Goal: Task Accomplishment & Management: Manage account settings

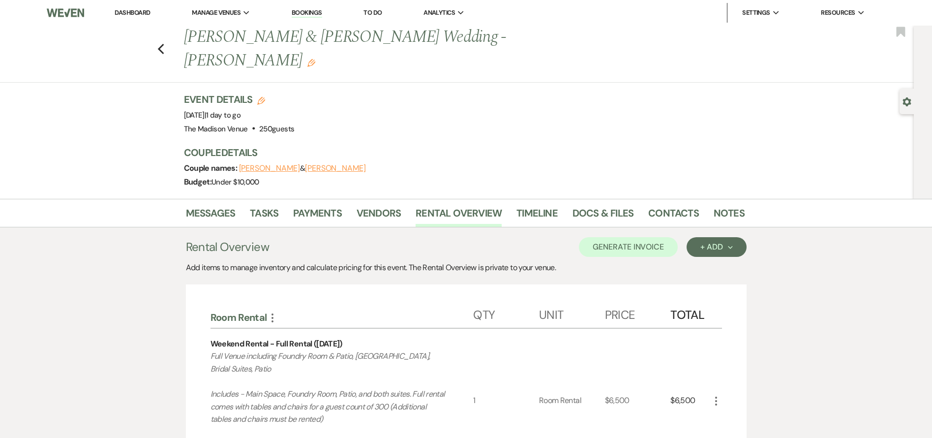
click at [127, 12] on link "Dashboard" at bounding box center [132, 12] width 35 height 8
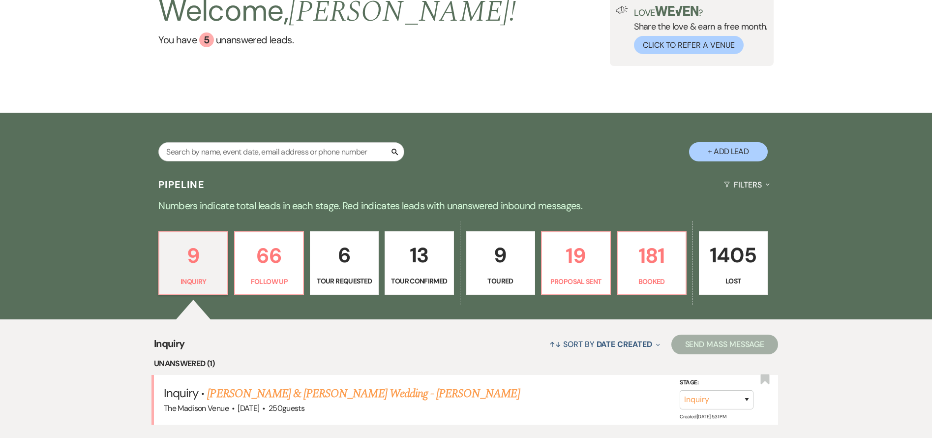
scroll to position [178, 0]
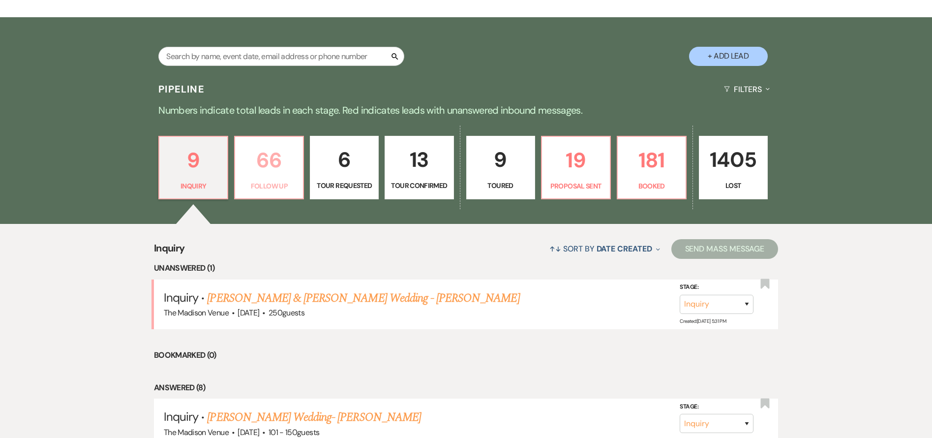
click at [277, 173] on p "66" at bounding box center [269, 160] width 56 height 33
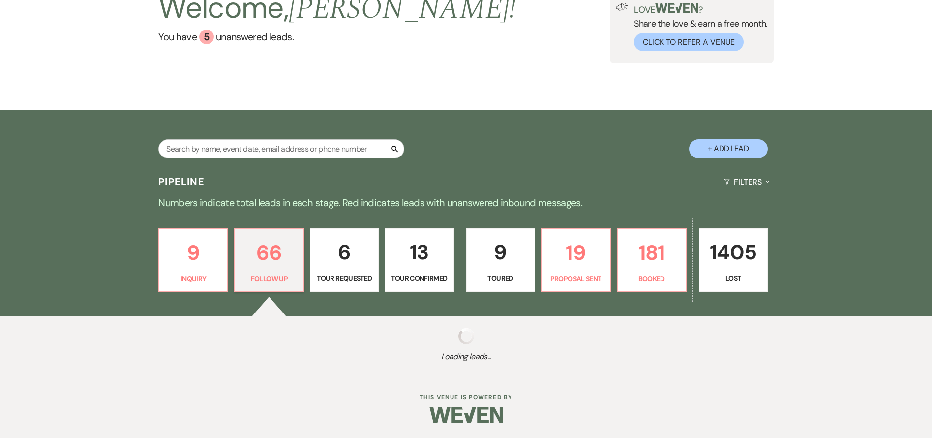
select select "9"
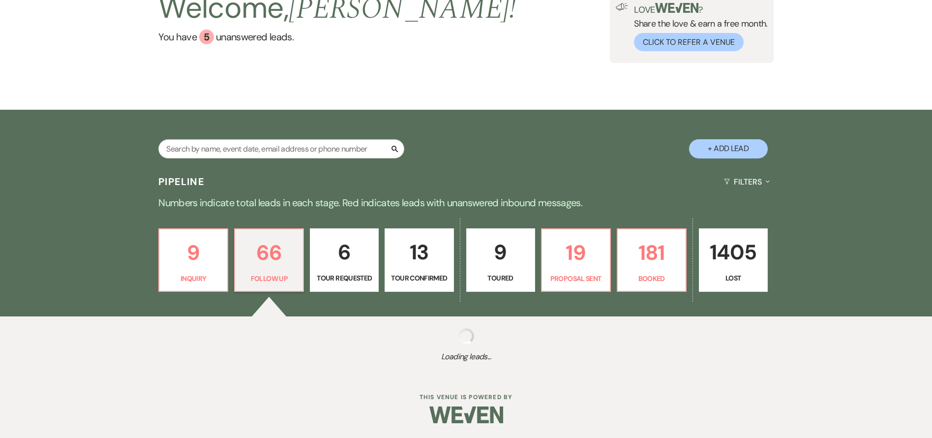
select select "9"
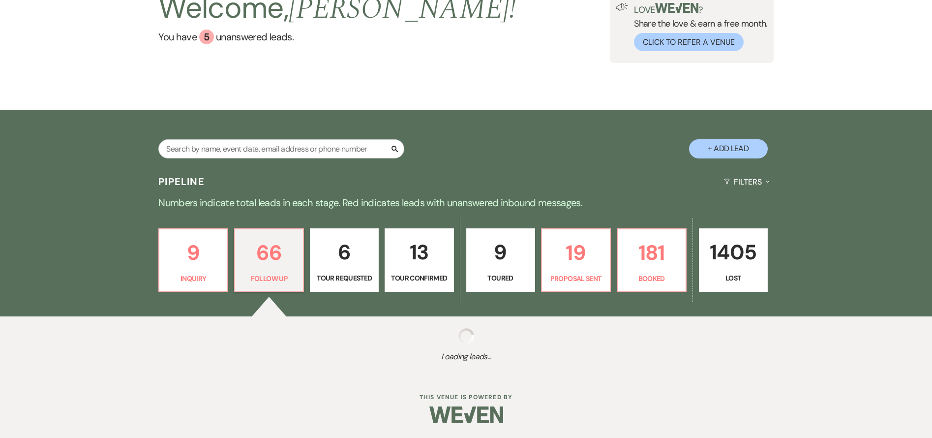
select select "9"
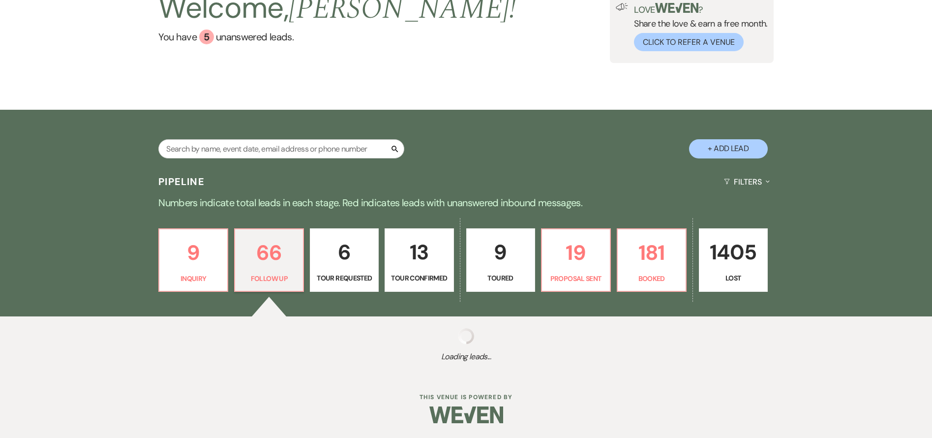
select select "9"
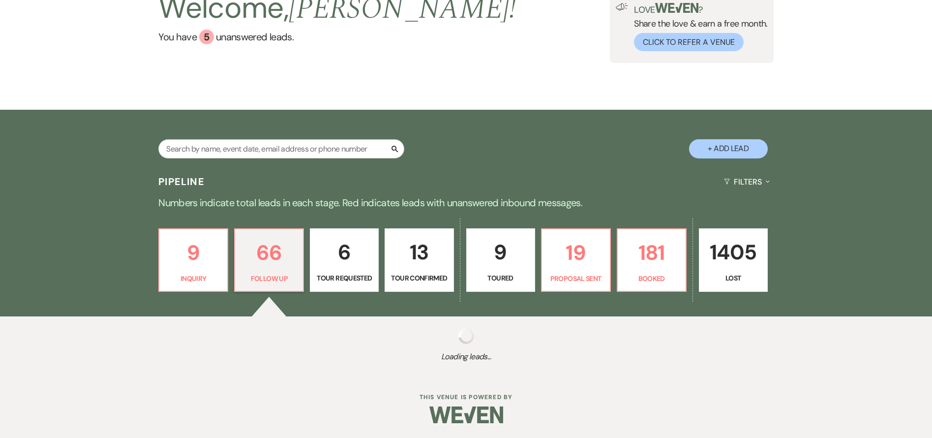
select select "9"
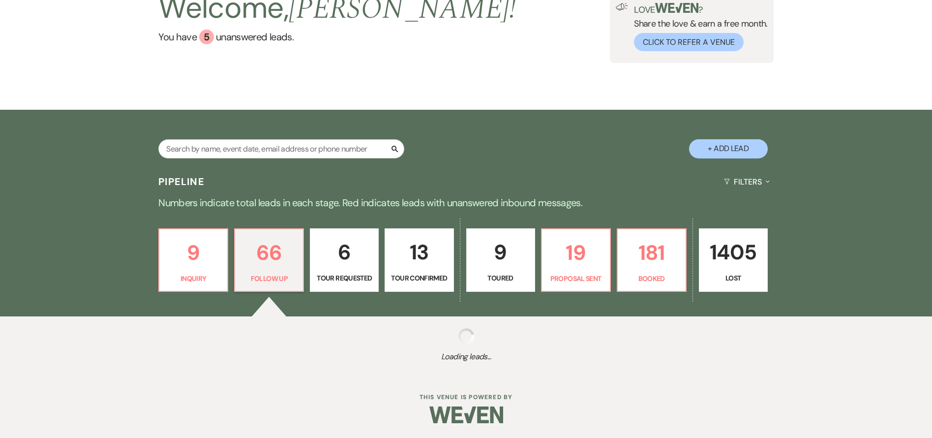
select select "9"
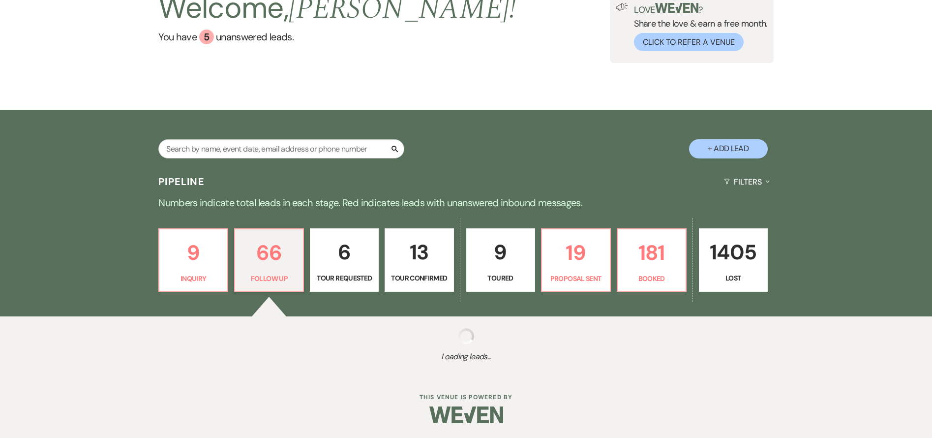
select select "9"
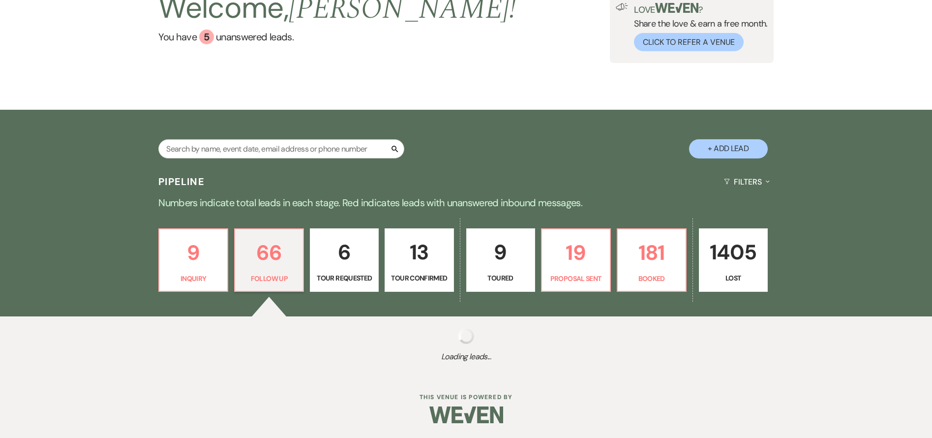
select select "9"
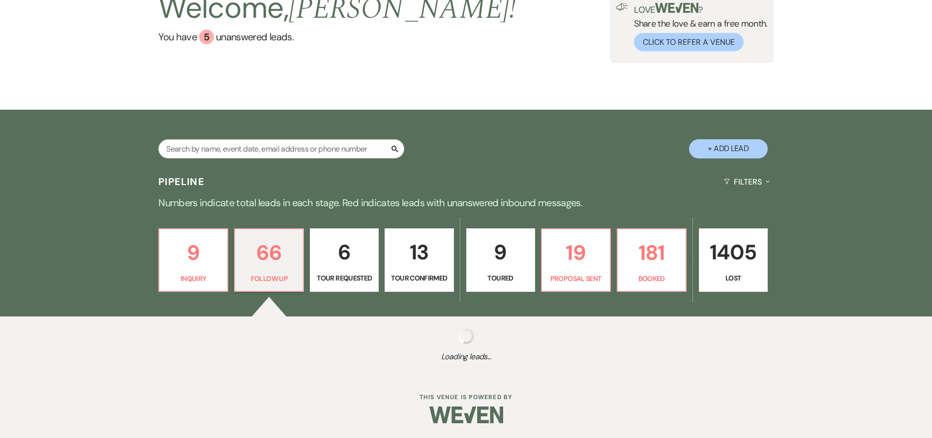
select select "9"
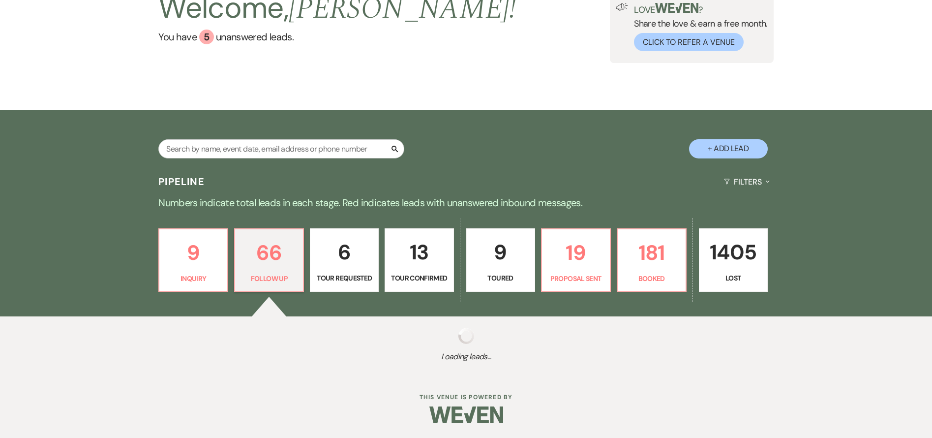
select select "9"
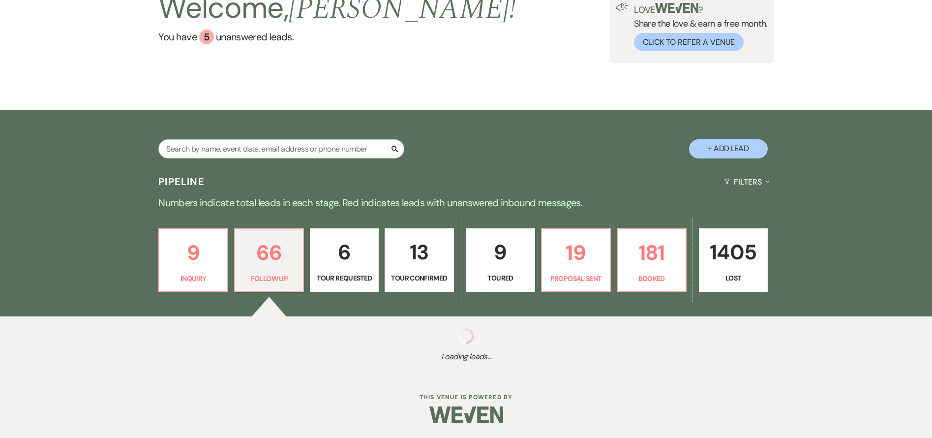
select select "9"
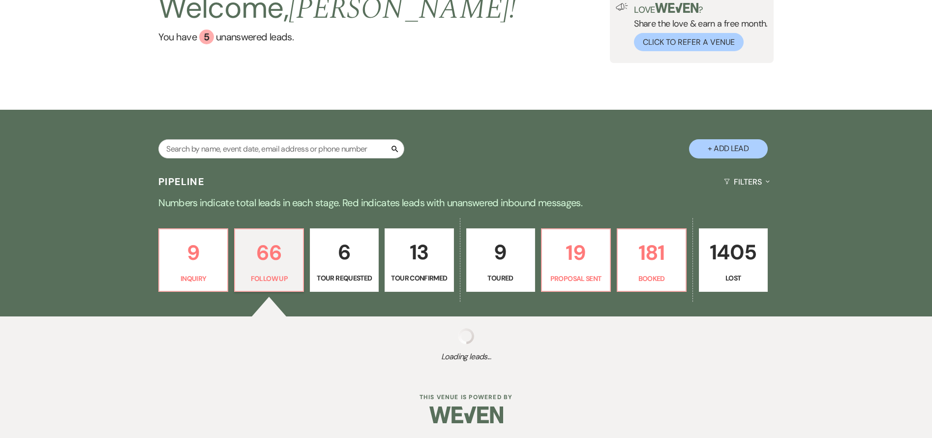
select select "9"
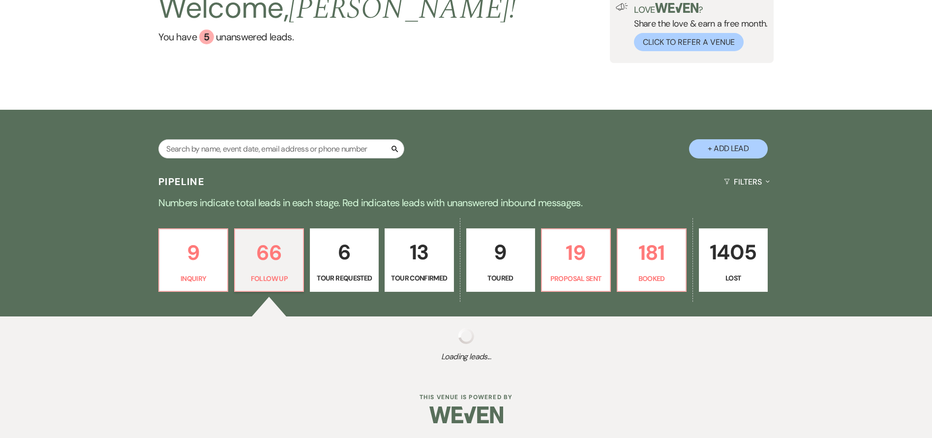
select select "9"
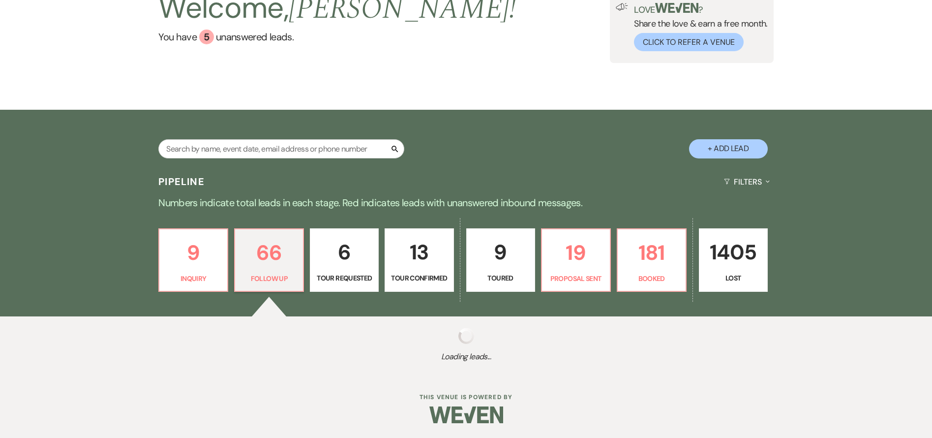
select select "9"
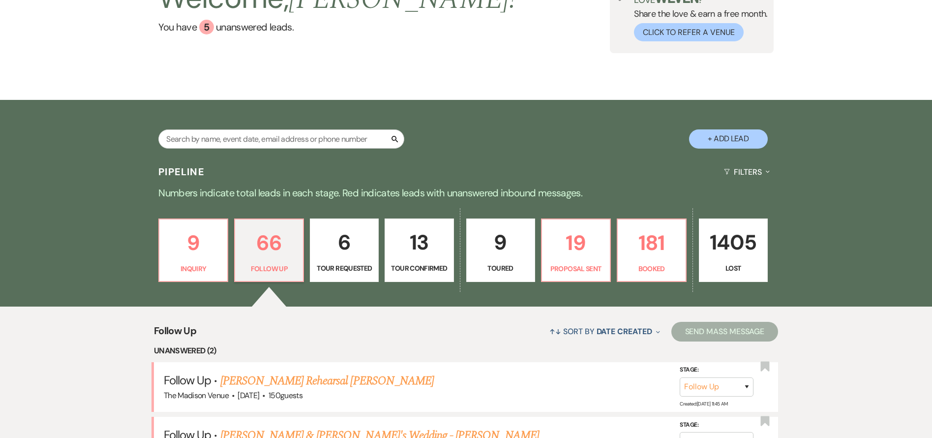
scroll to position [178, 0]
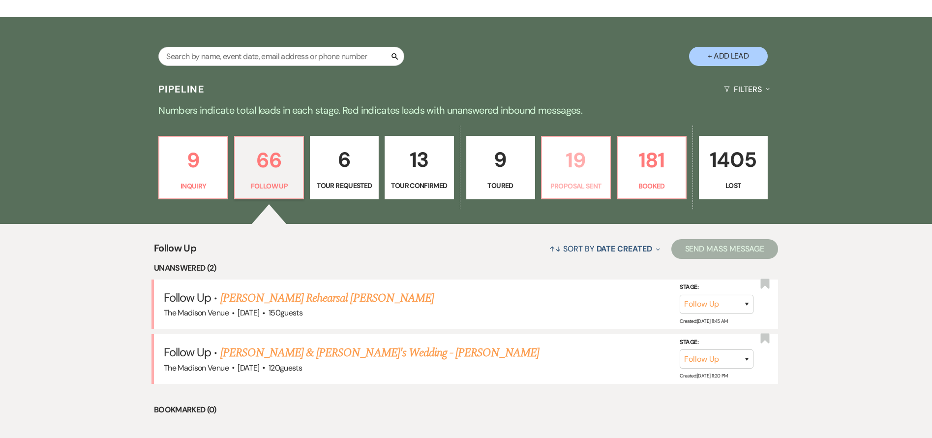
click at [604, 175] on link "19 Proposal Sent" at bounding box center [576, 168] width 70 height 64
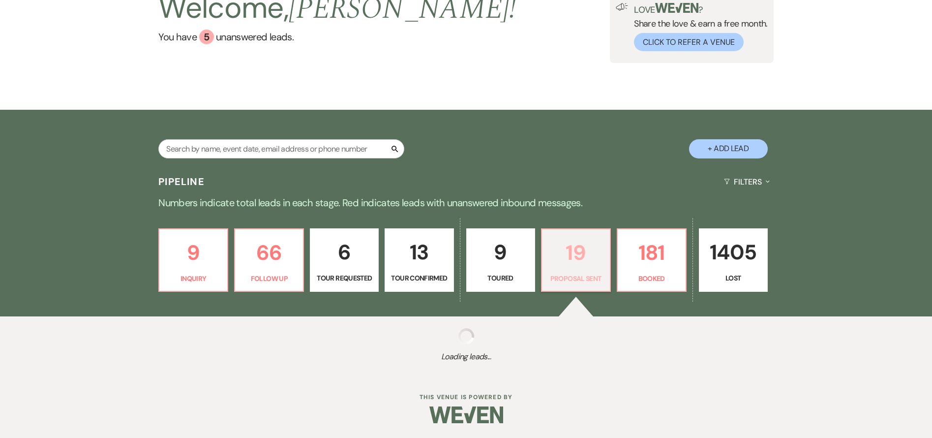
scroll to position [178, 0]
select select "6"
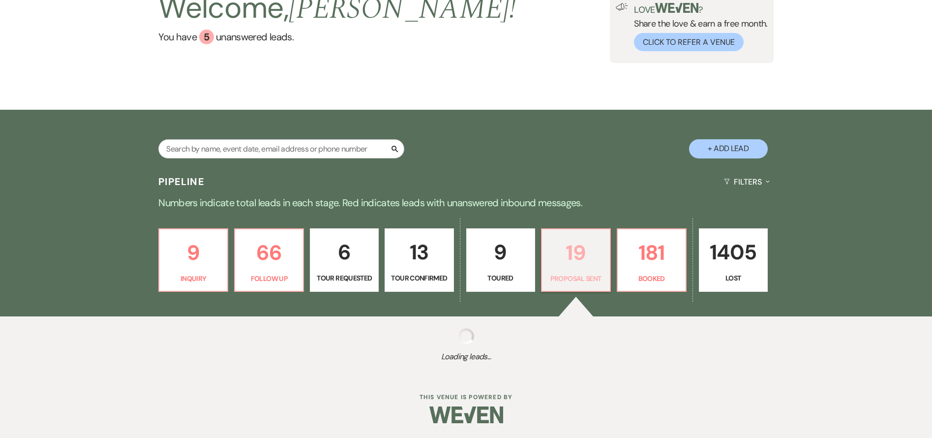
select select "6"
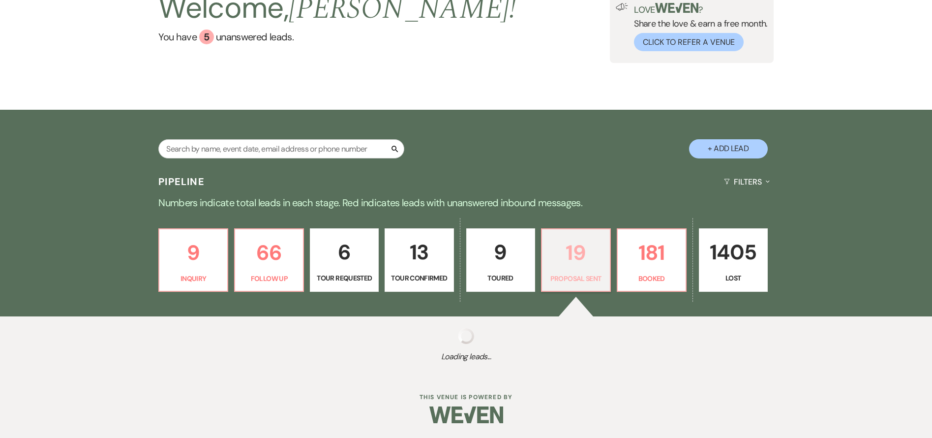
select select "6"
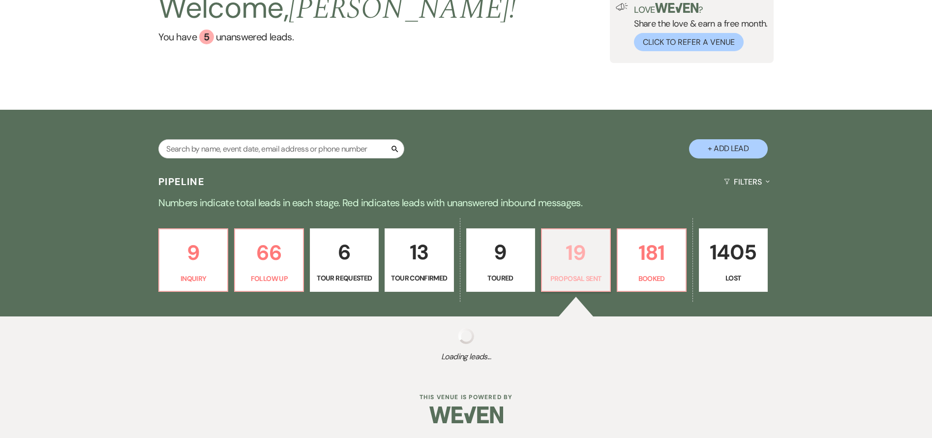
select select "6"
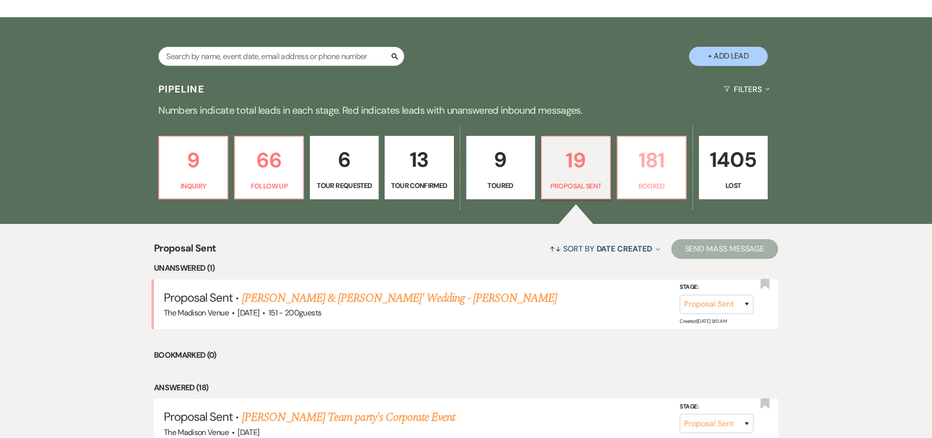
click at [642, 183] on p "Booked" at bounding box center [651, 185] width 56 height 11
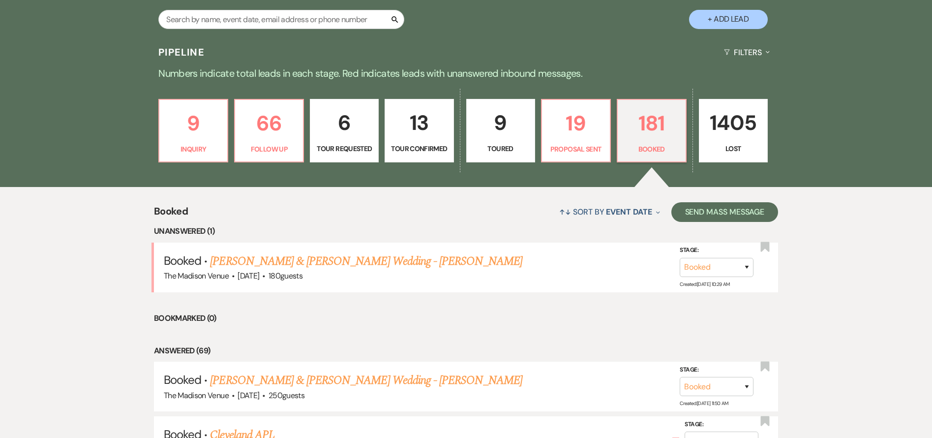
scroll to position [264, 0]
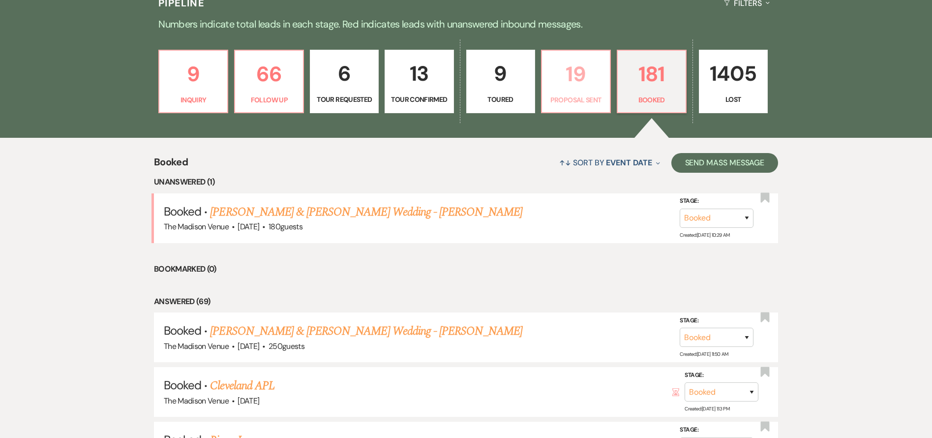
click at [573, 90] on link "19 Proposal Sent" at bounding box center [576, 82] width 70 height 64
select select "6"
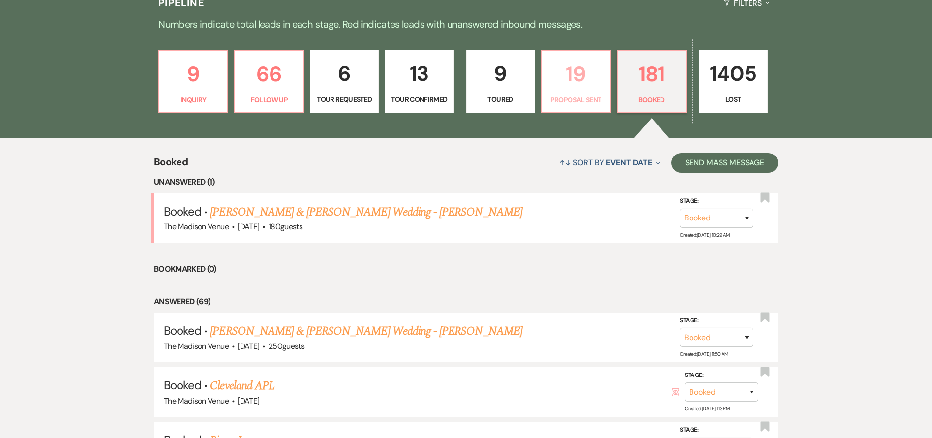
select select "6"
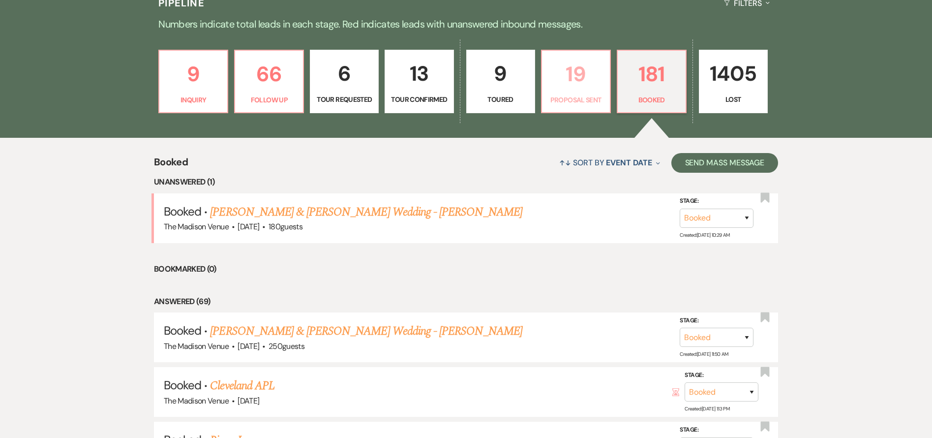
select select "6"
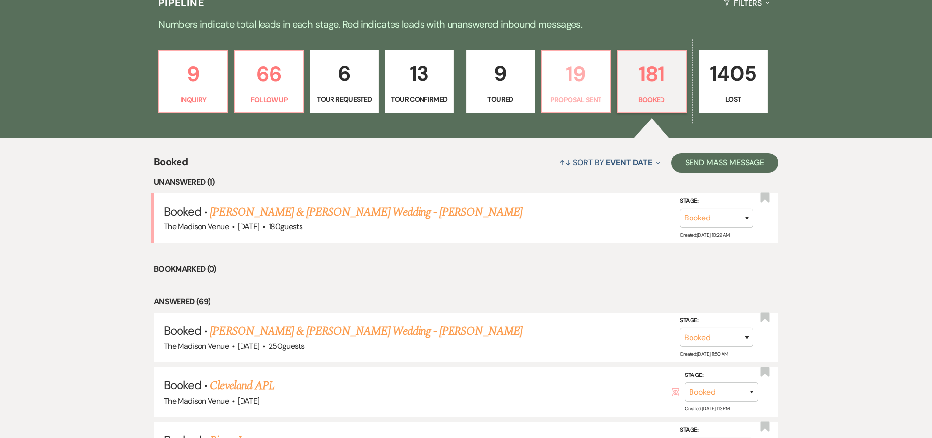
select select "6"
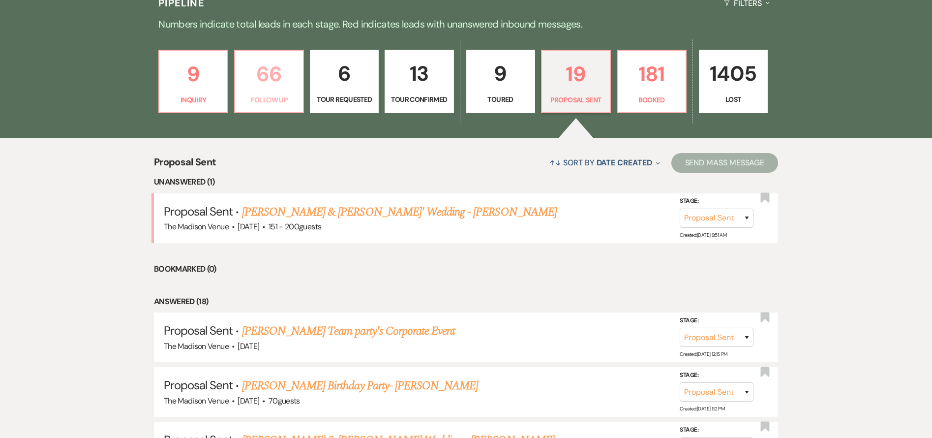
click at [263, 95] on p "Follow Up" at bounding box center [269, 99] width 56 height 11
select select "9"
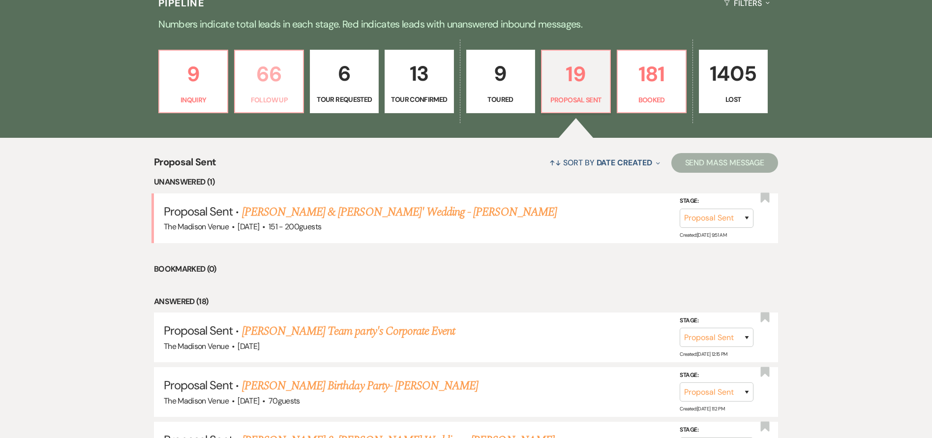
select select "9"
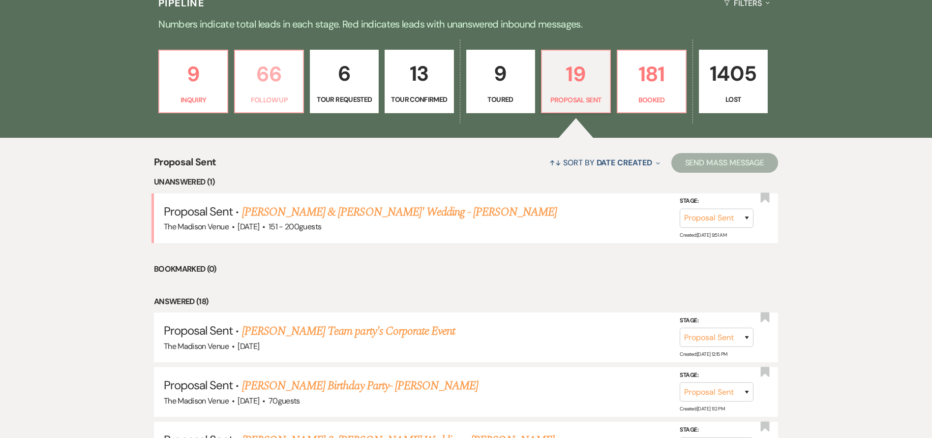
select select "9"
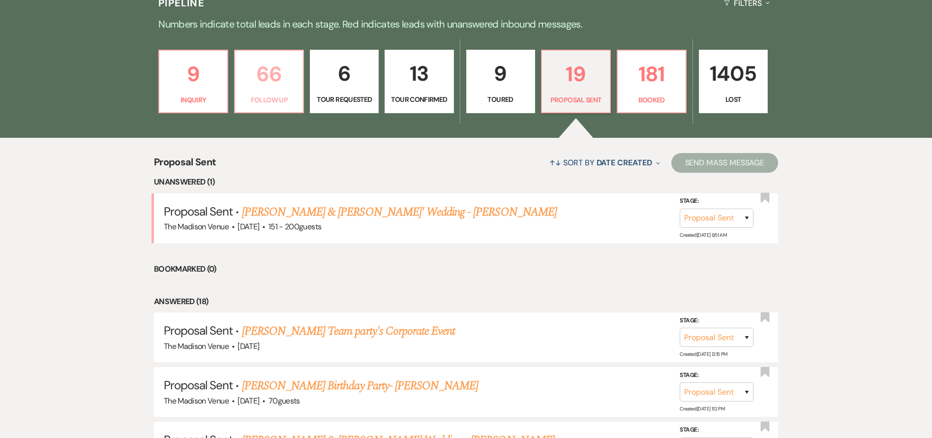
select select "9"
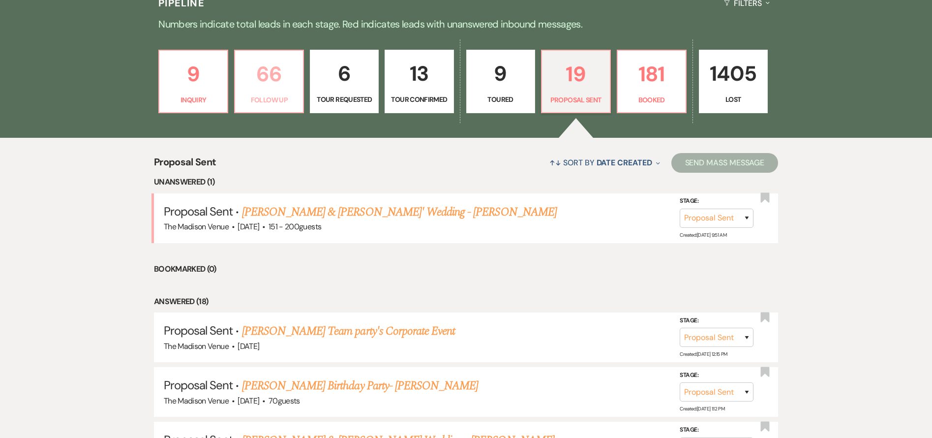
select select "9"
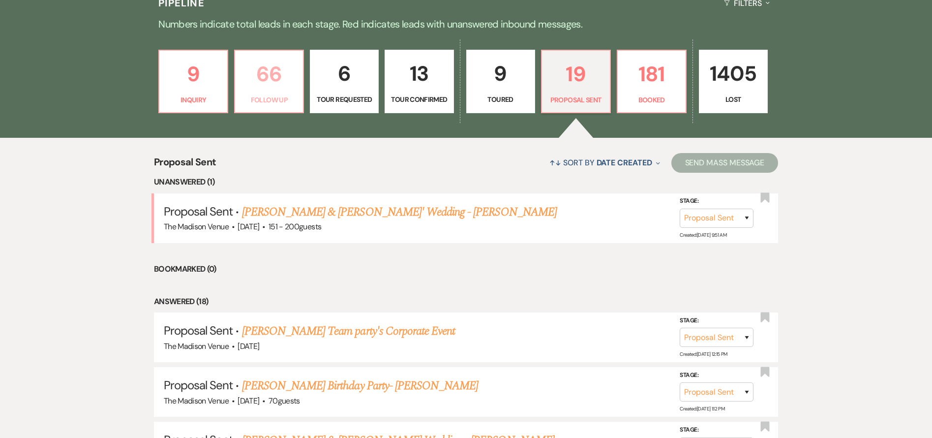
select select "9"
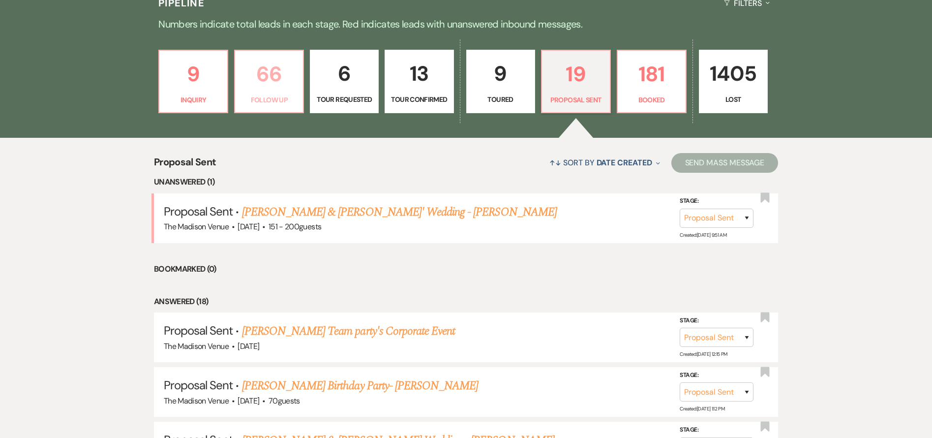
select select "9"
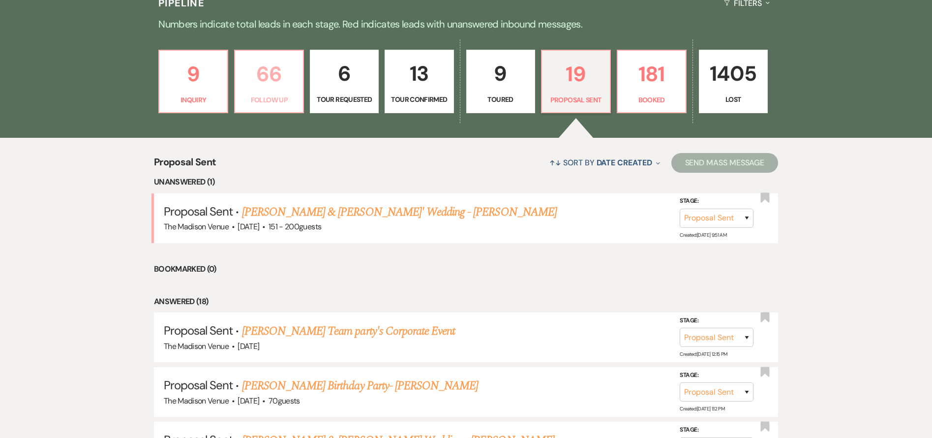
select select "9"
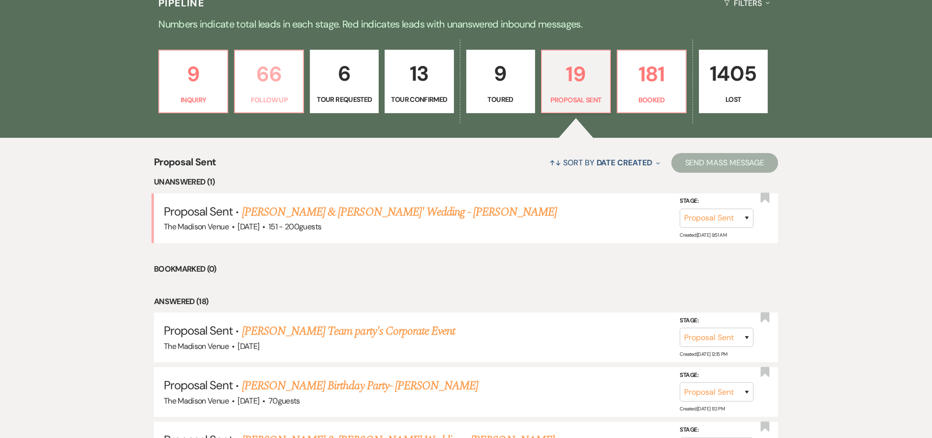
select select "9"
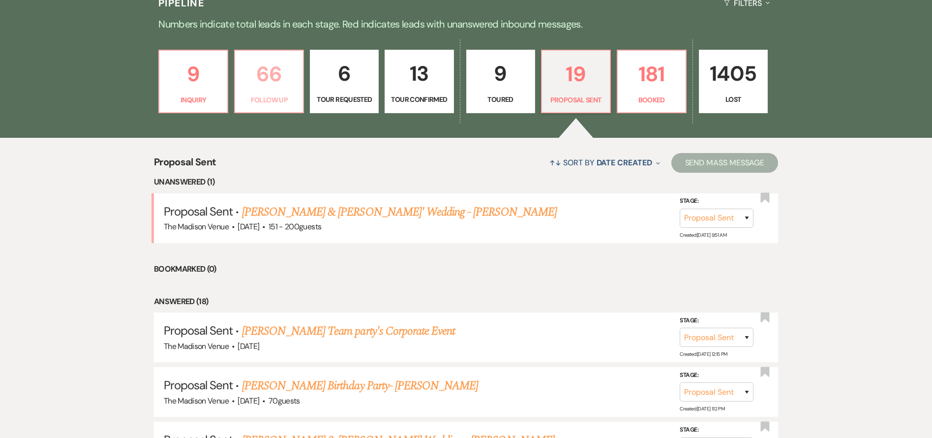
select select "9"
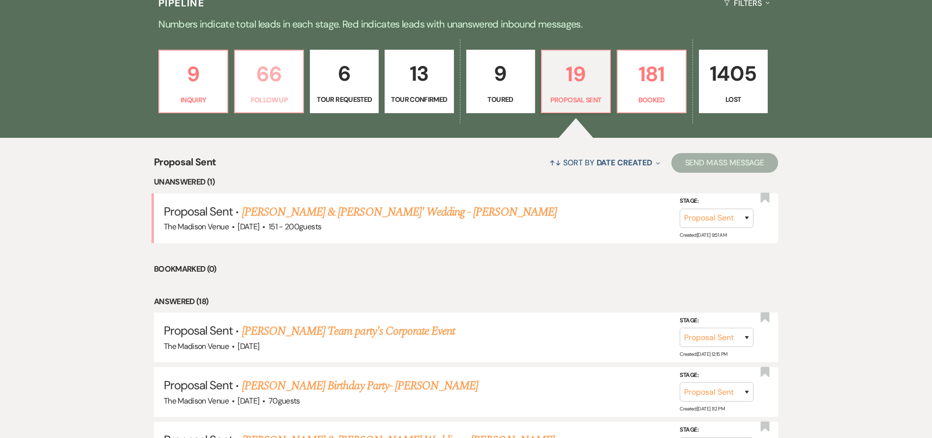
select select "9"
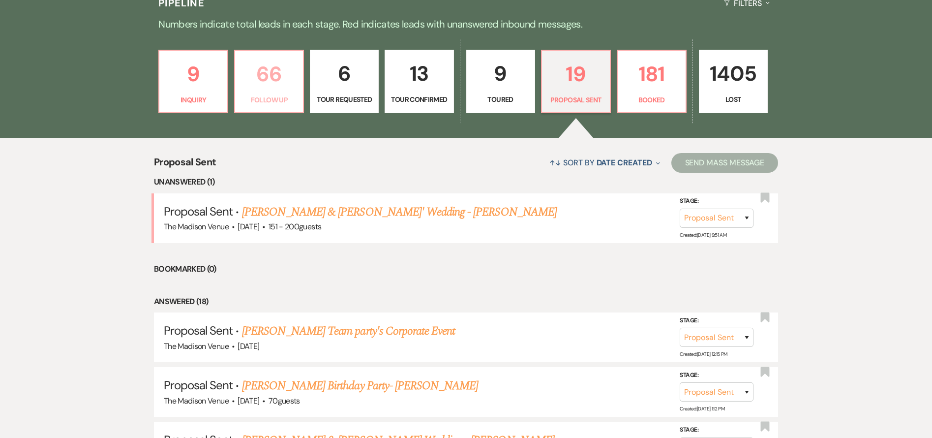
select select "9"
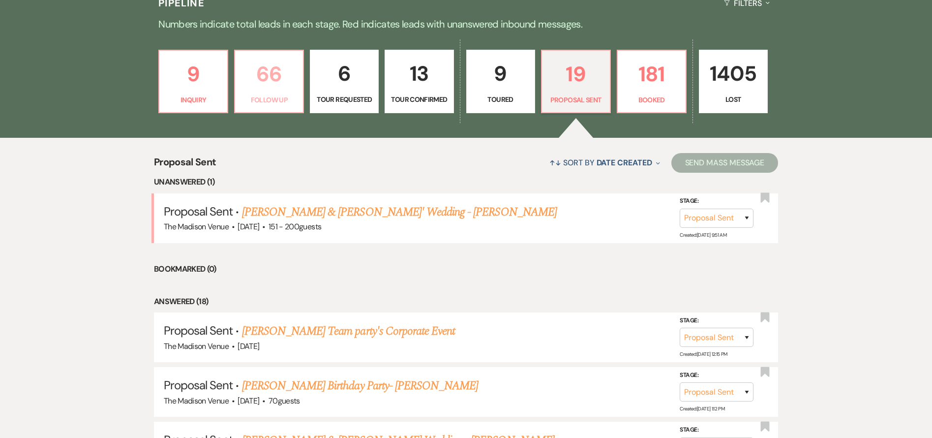
select select "9"
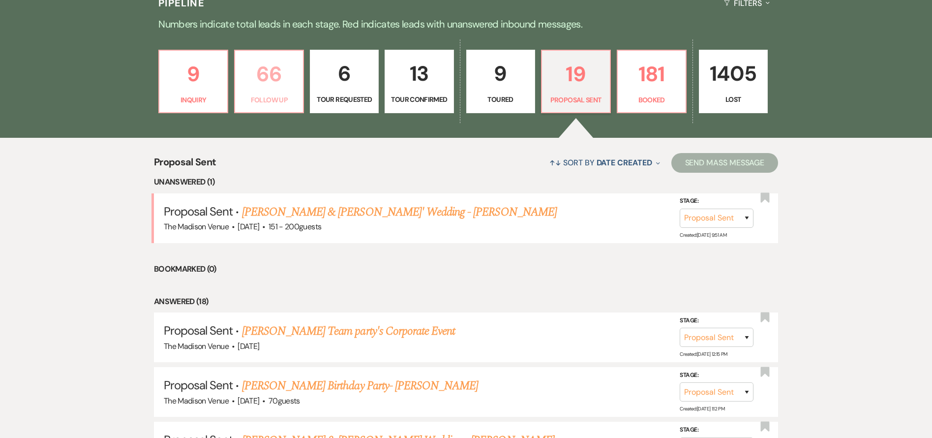
select select "9"
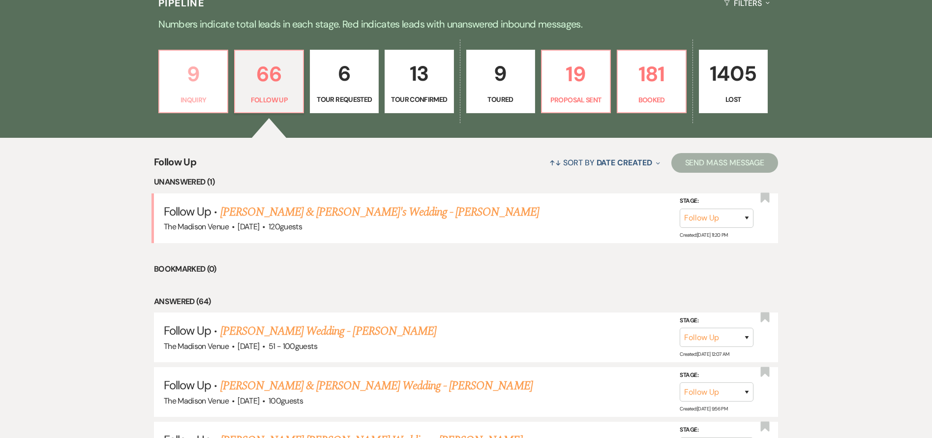
click at [205, 98] on p "Inquiry" at bounding box center [193, 99] width 56 height 11
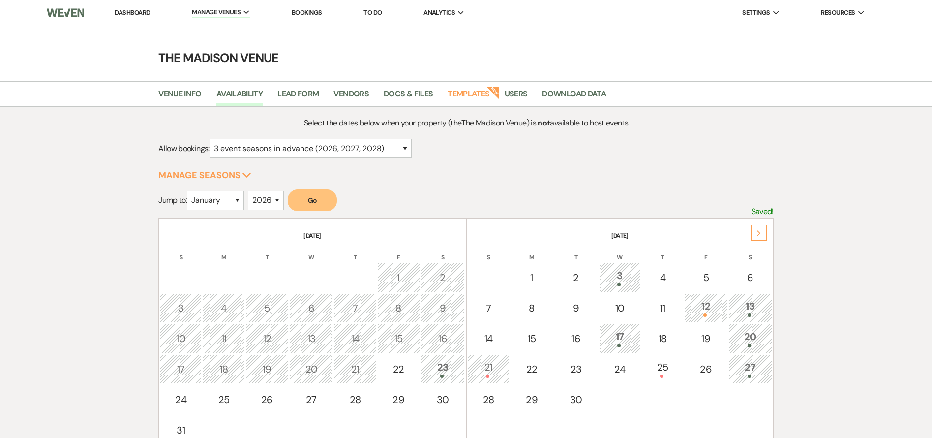
select select "3"
select select "2026"
